Goal: Information Seeking & Learning: Learn about a topic

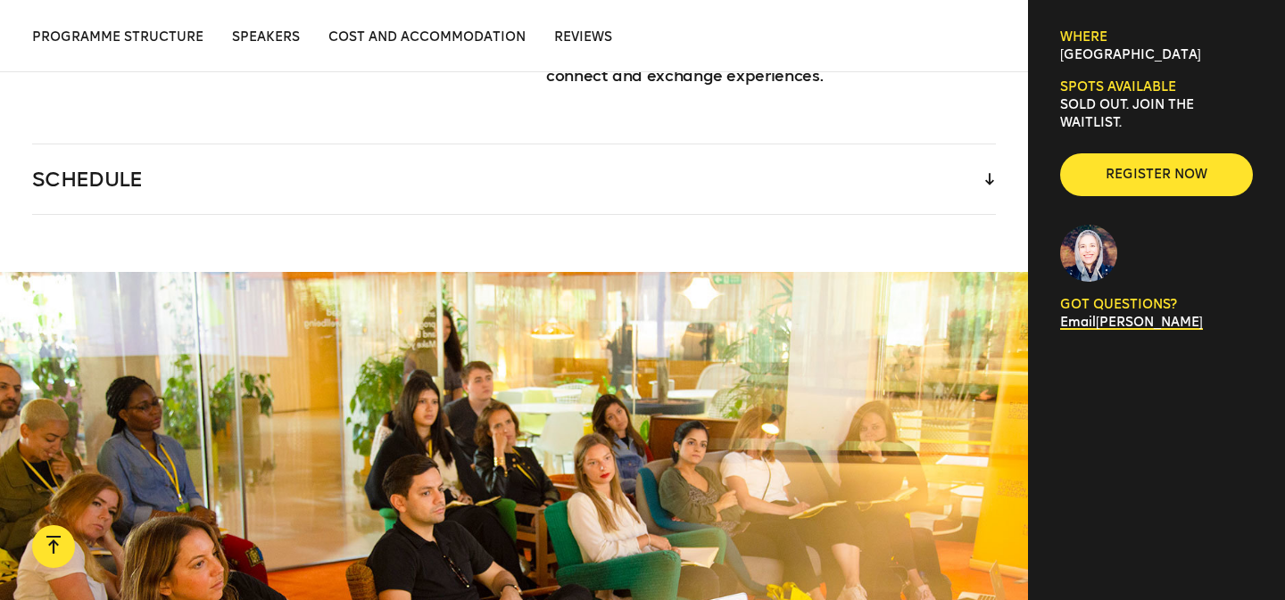
scroll to position [2753, 0]
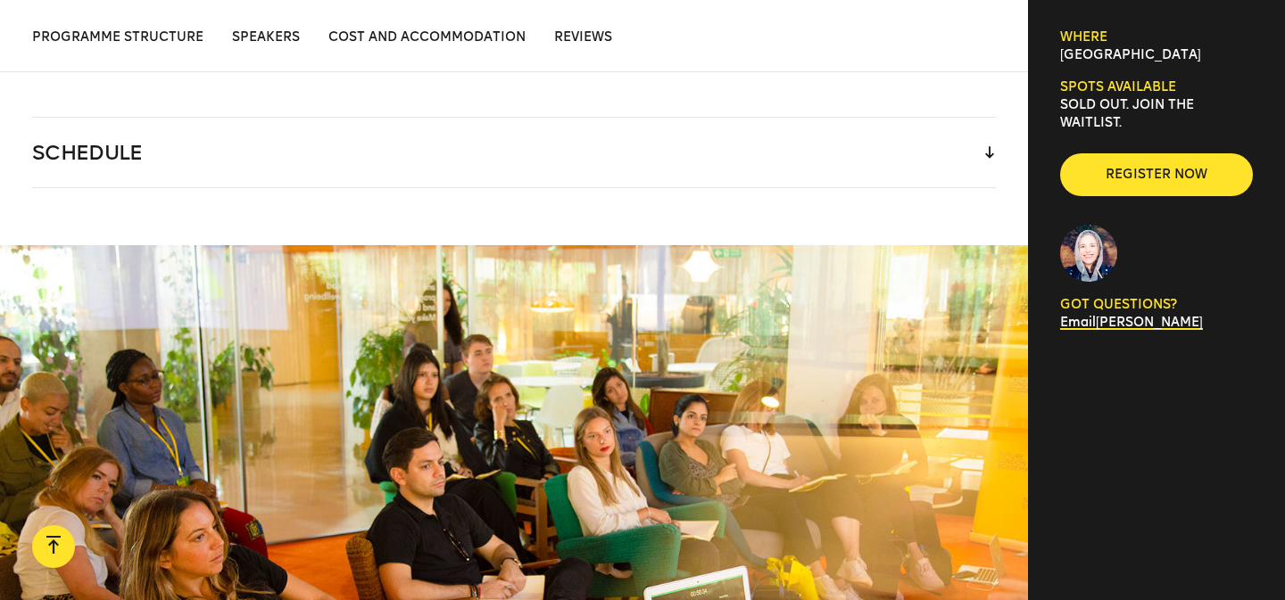
click at [989, 146] on icon at bounding box center [989, 152] width 9 height 12
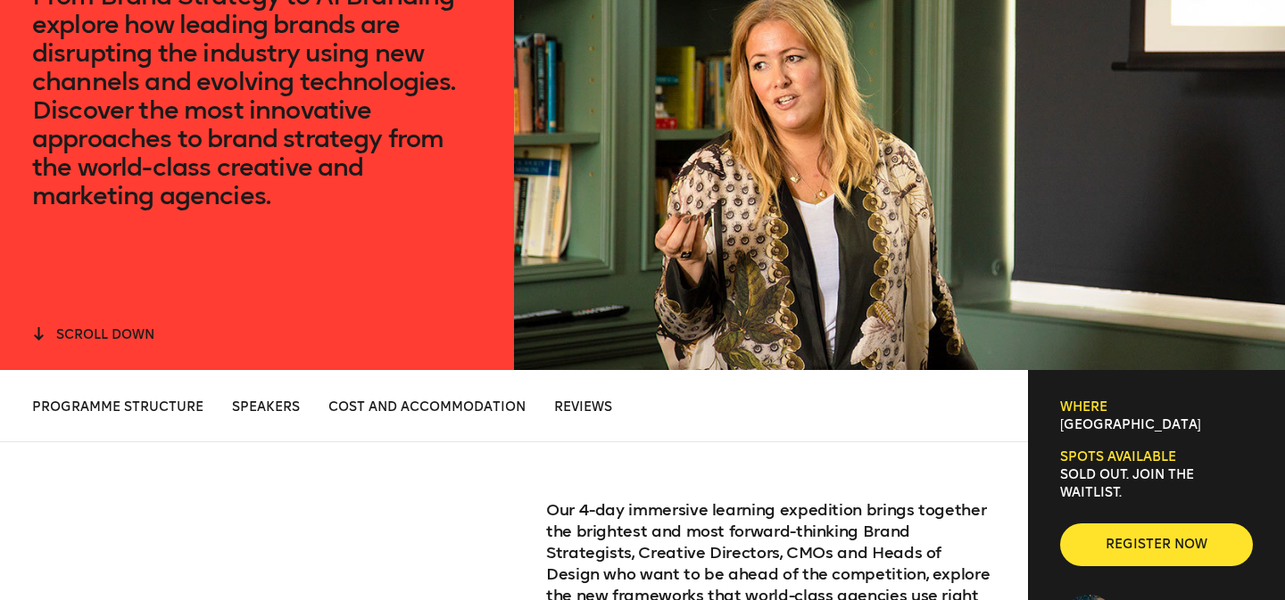
scroll to position [299, 0]
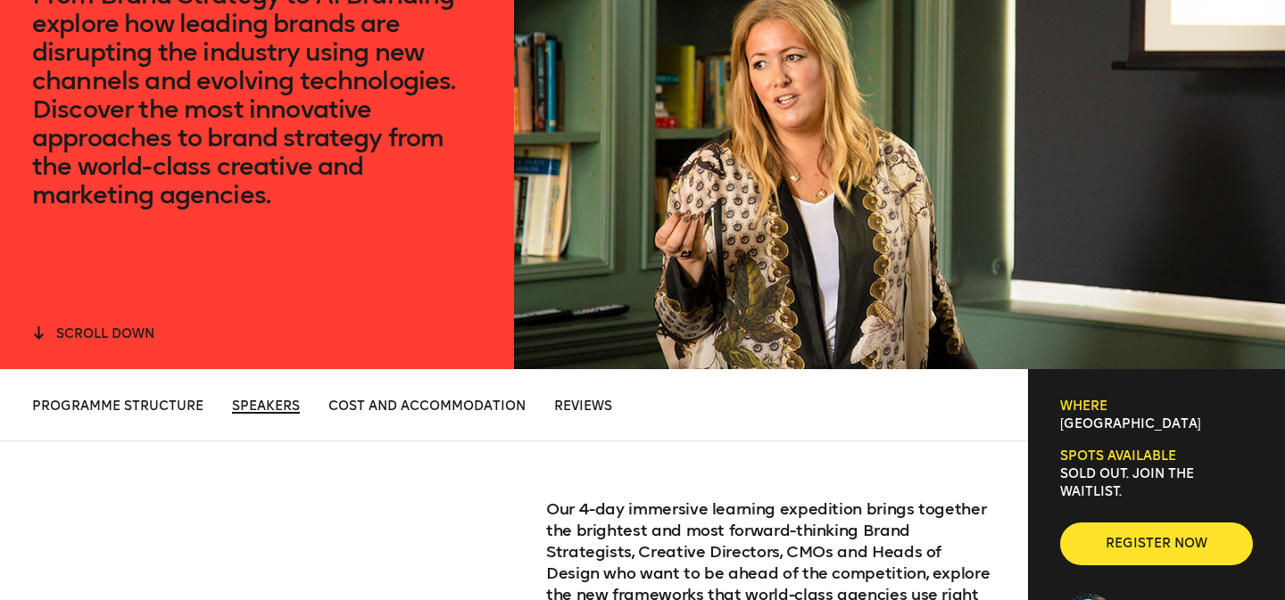
click at [262, 407] on span "Speakers" at bounding box center [266, 406] width 68 height 15
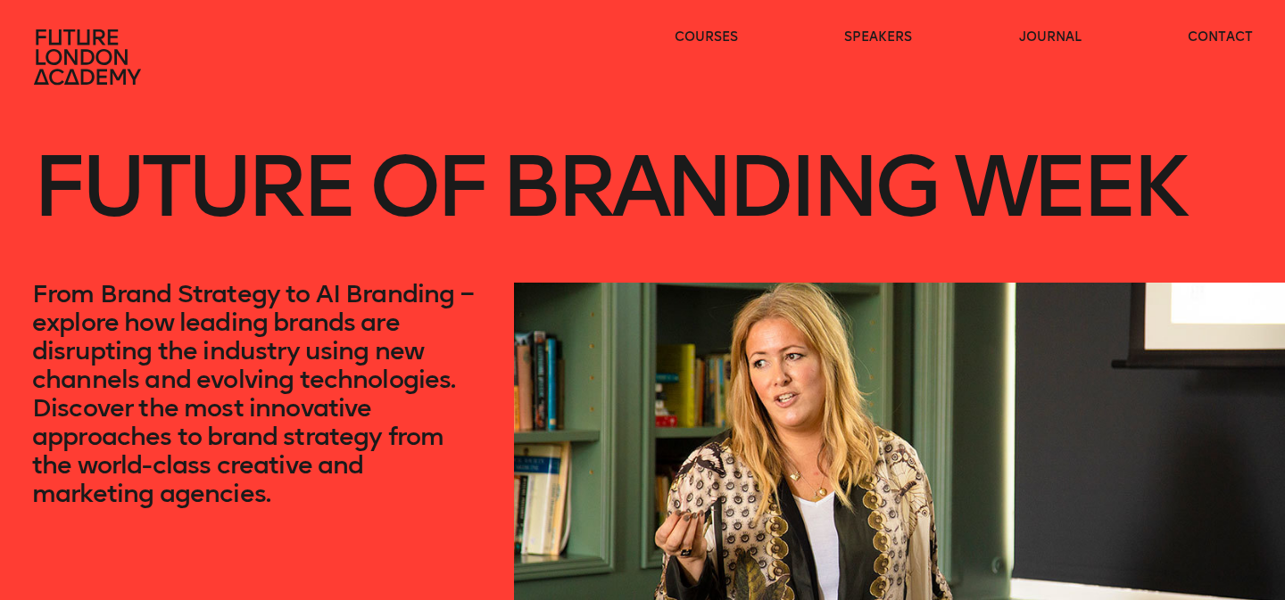
scroll to position [584, 0]
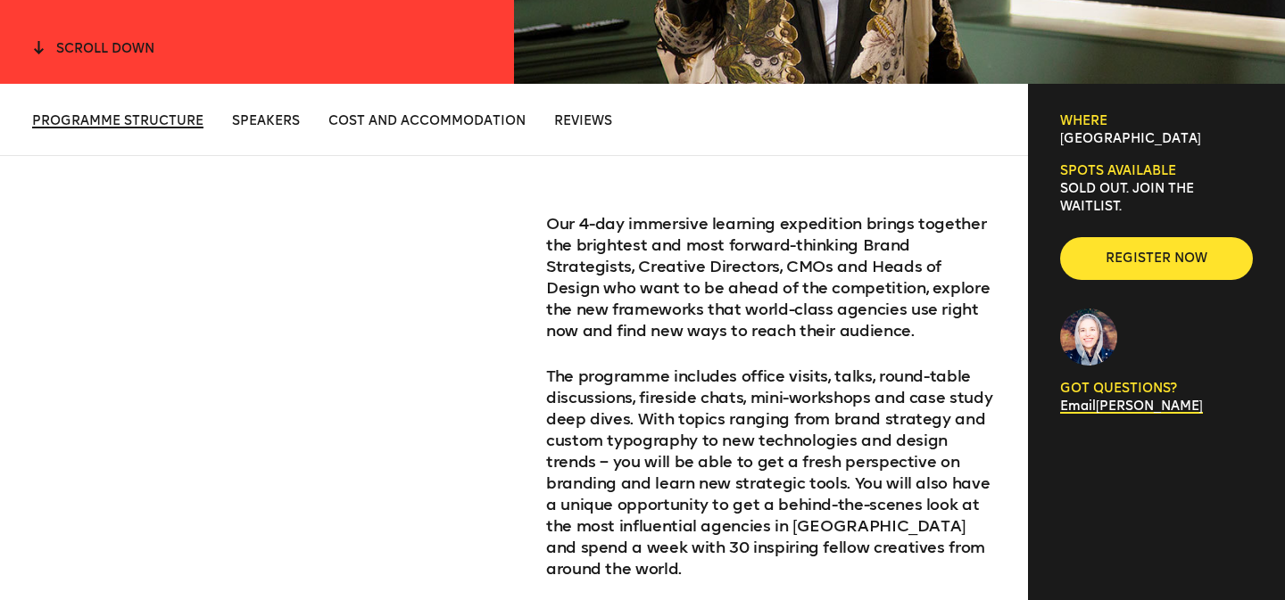
click at [154, 120] on span "Programme Structure" at bounding box center [117, 120] width 171 height 15
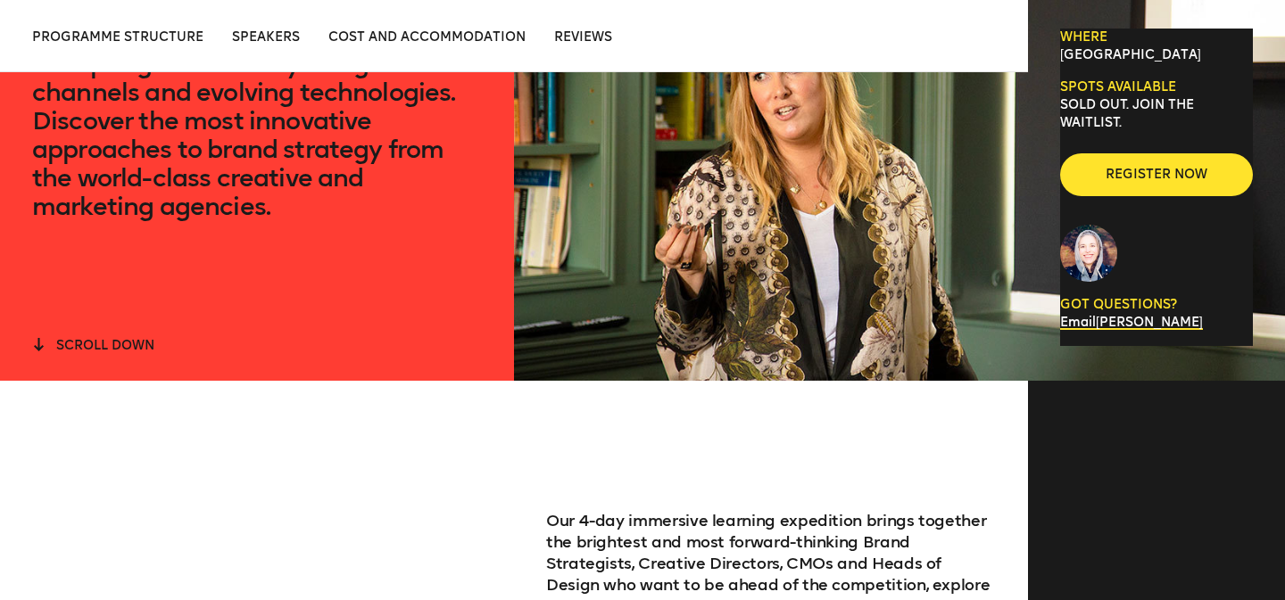
scroll to position [0, 0]
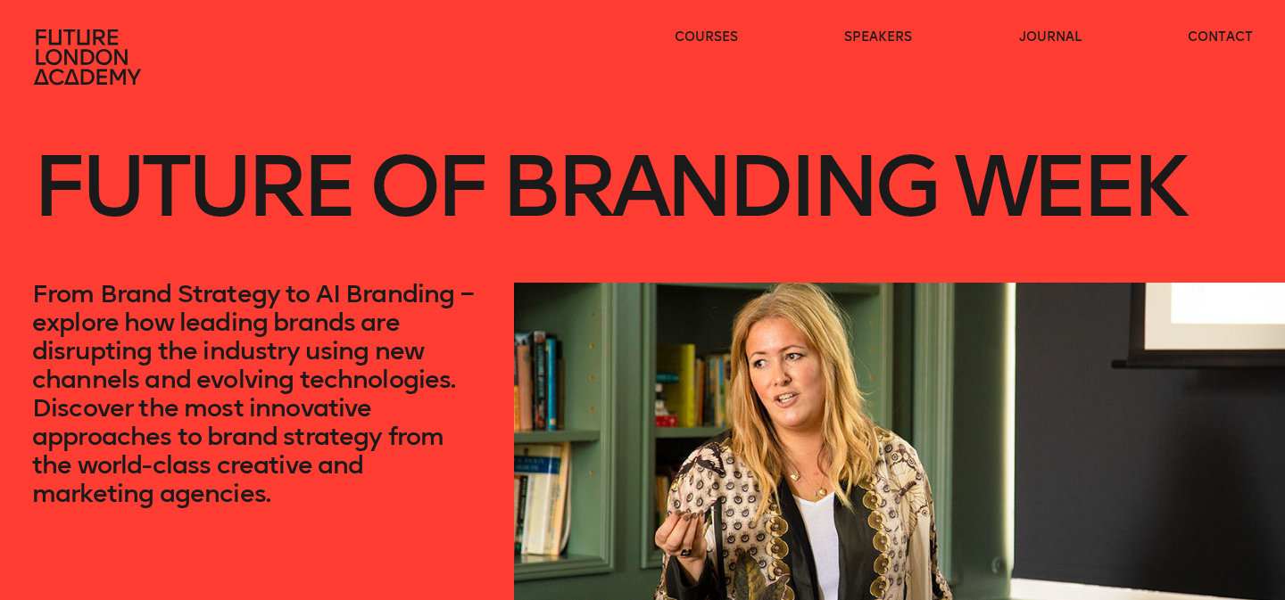
click at [211, 169] on h1 "Future of branding week" at bounding box center [607, 186] width 1151 height 193
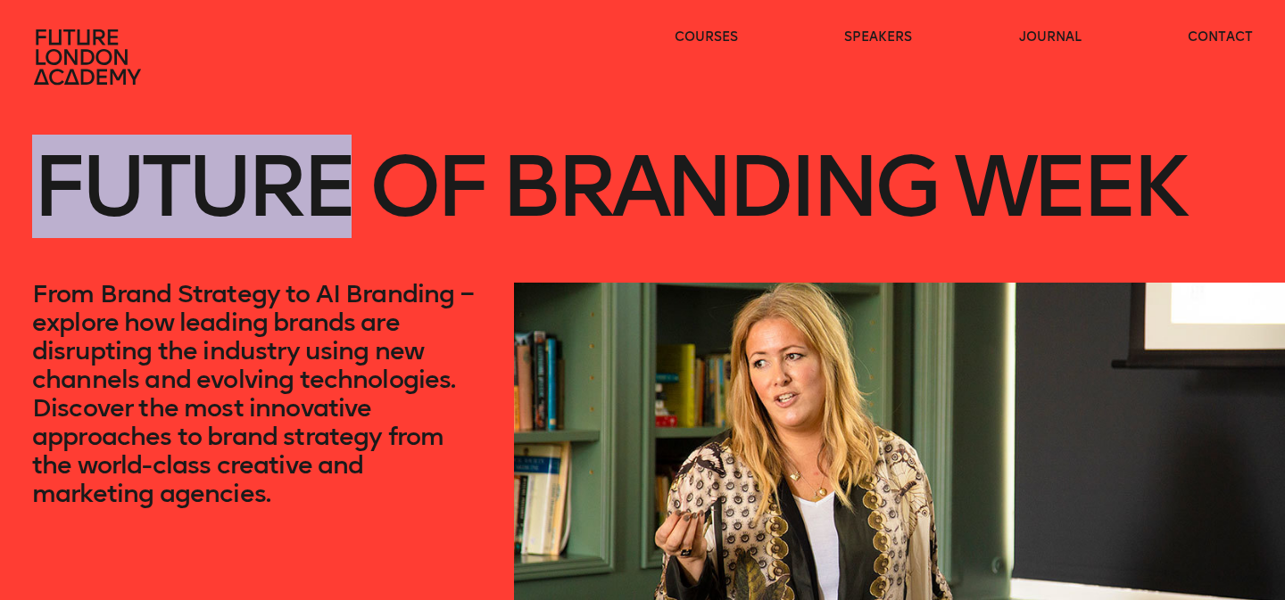
click at [211, 169] on h1 "Future of branding week" at bounding box center [607, 186] width 1151 height 193
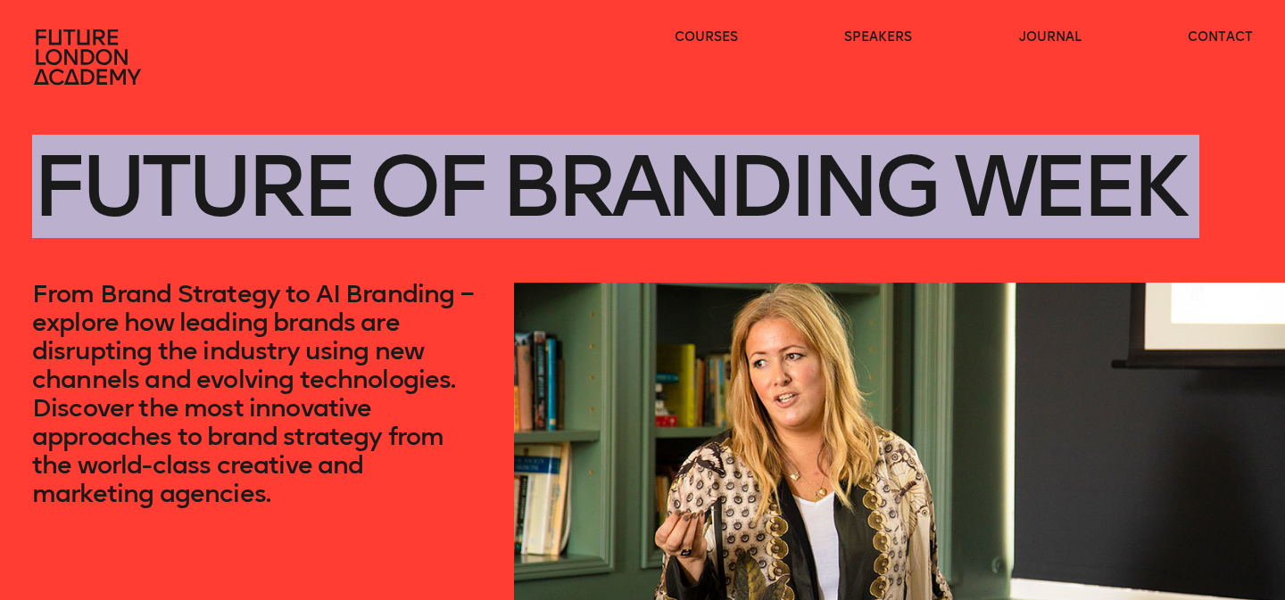
click at [211, 169] on h1 "Future of branding week" at bounding box center [607, 186] width 1151 height 193
copy h1 "Future of branding week"
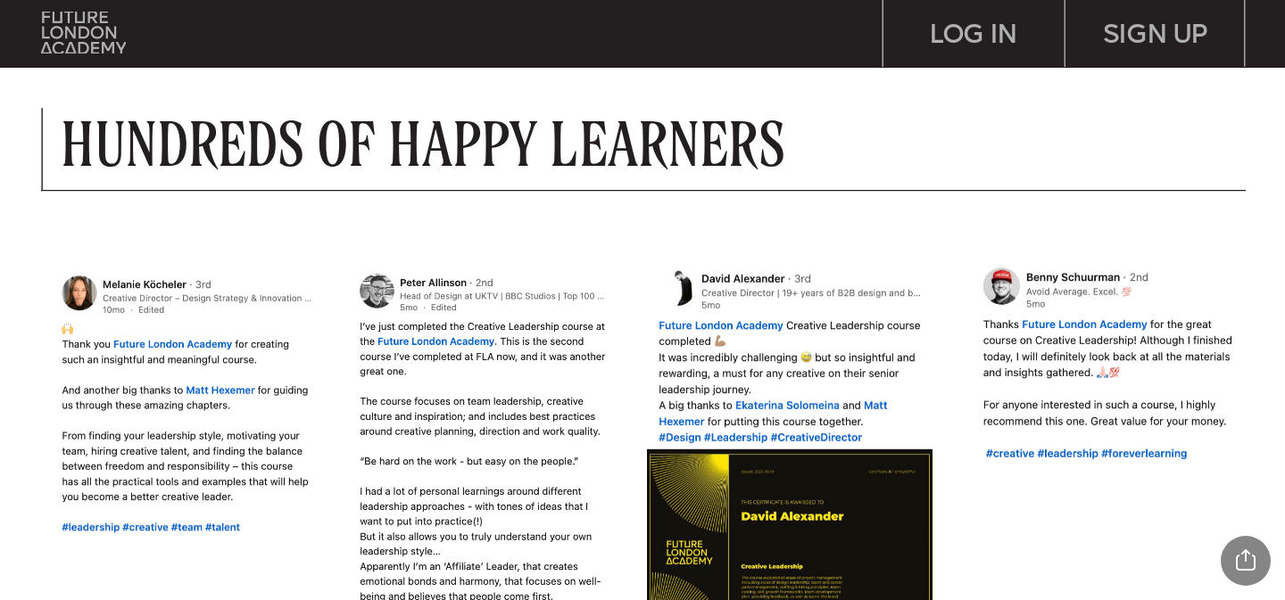
scroll to position [1552, 0]
